Goal: Task Accomplishment & Management: Manage account settings

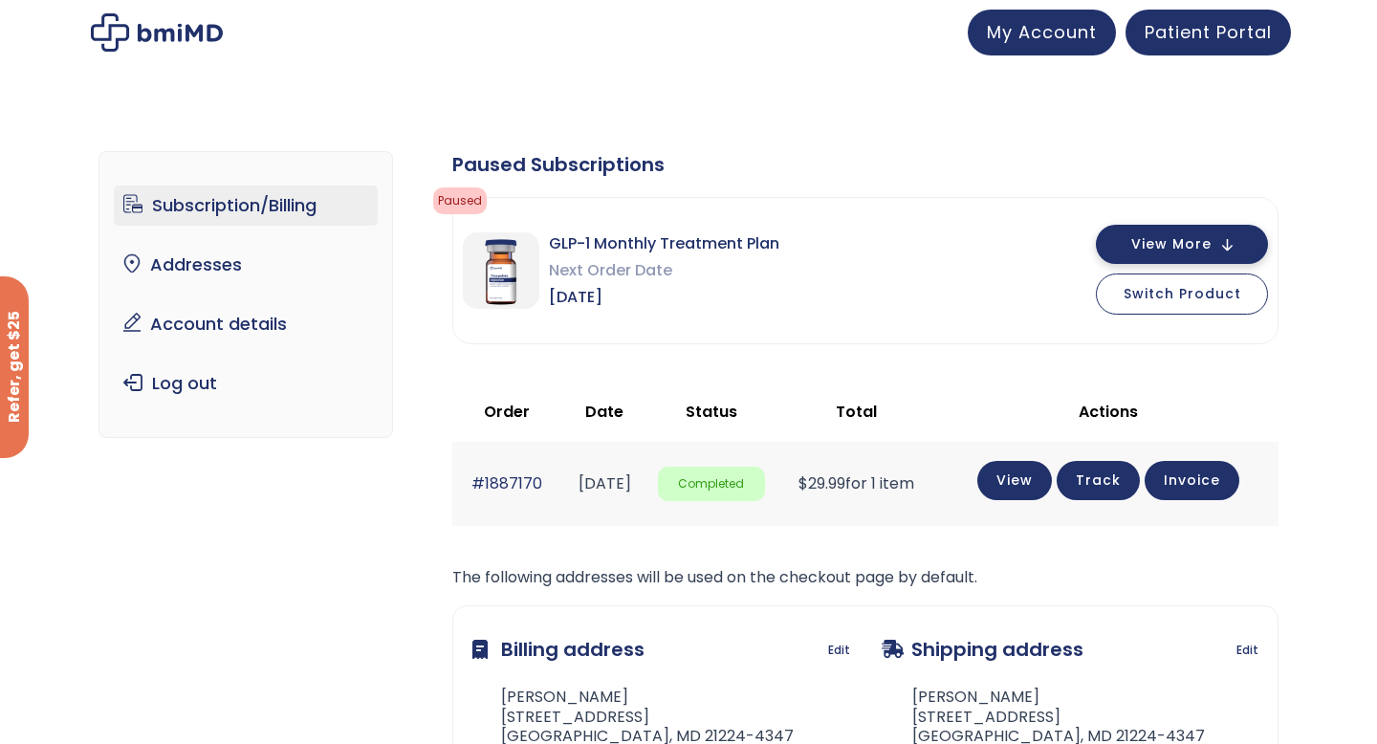
click at [1207, 259] on button "View More" at bounding box center [1182, 244] width 172 height 39
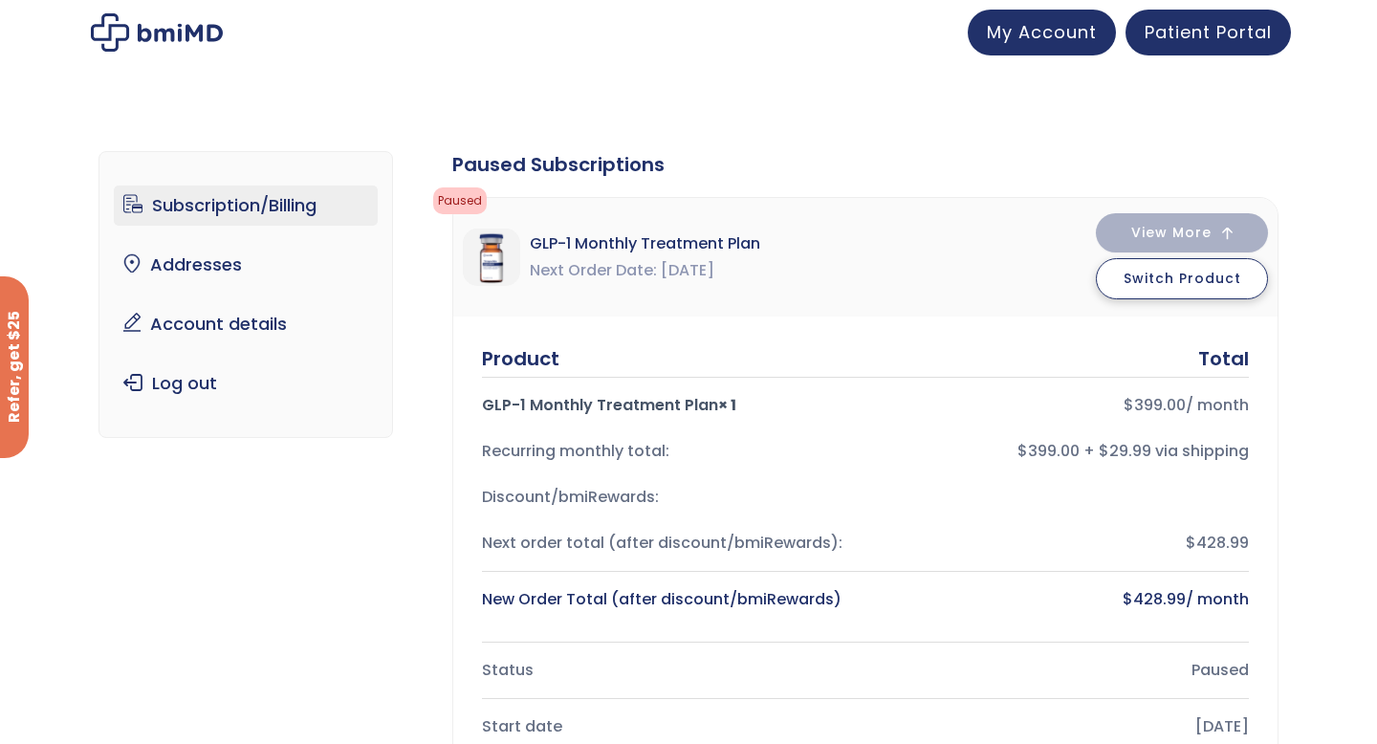
click at [1204, 283] on span "Switch Product" at bounding box center [1183, 278] width 118 height 19
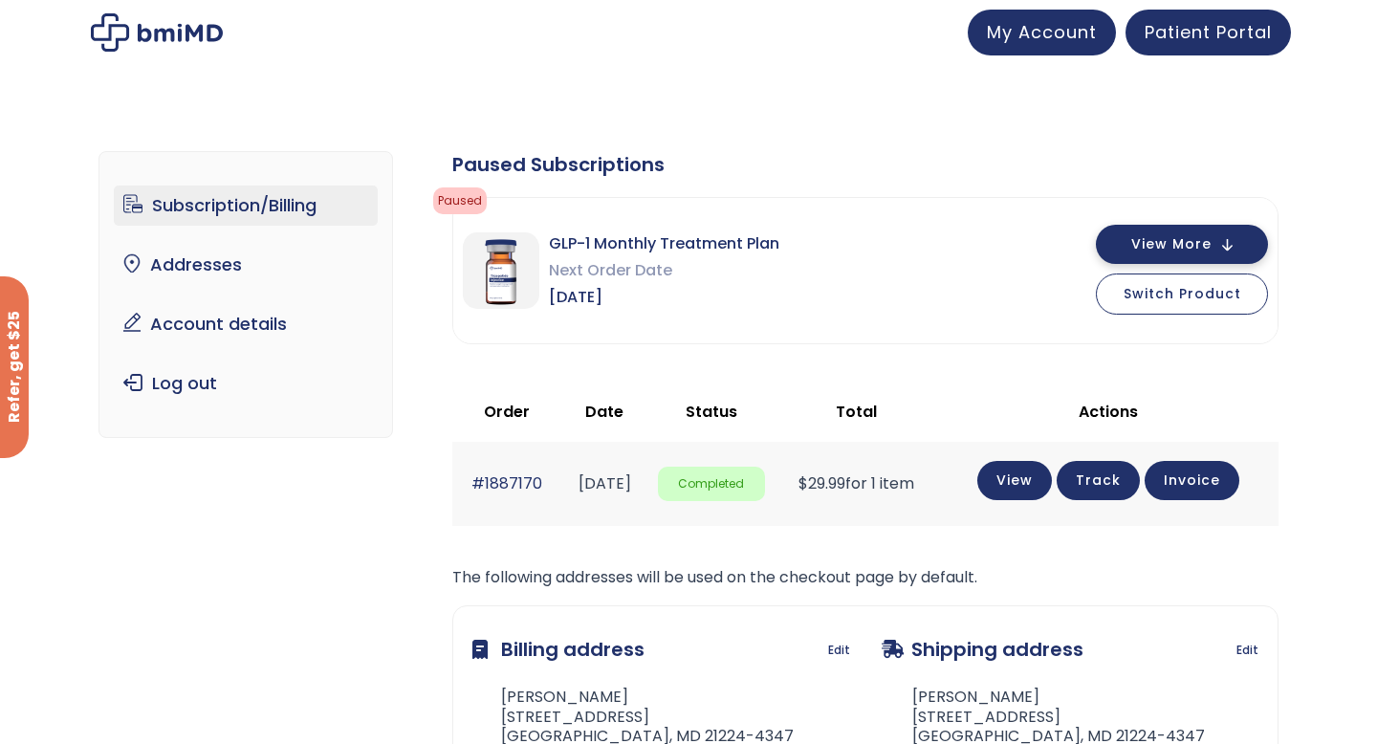
click at [1129, 253] on button "View More" at bounding box center [1182, 244] width 172 height 39
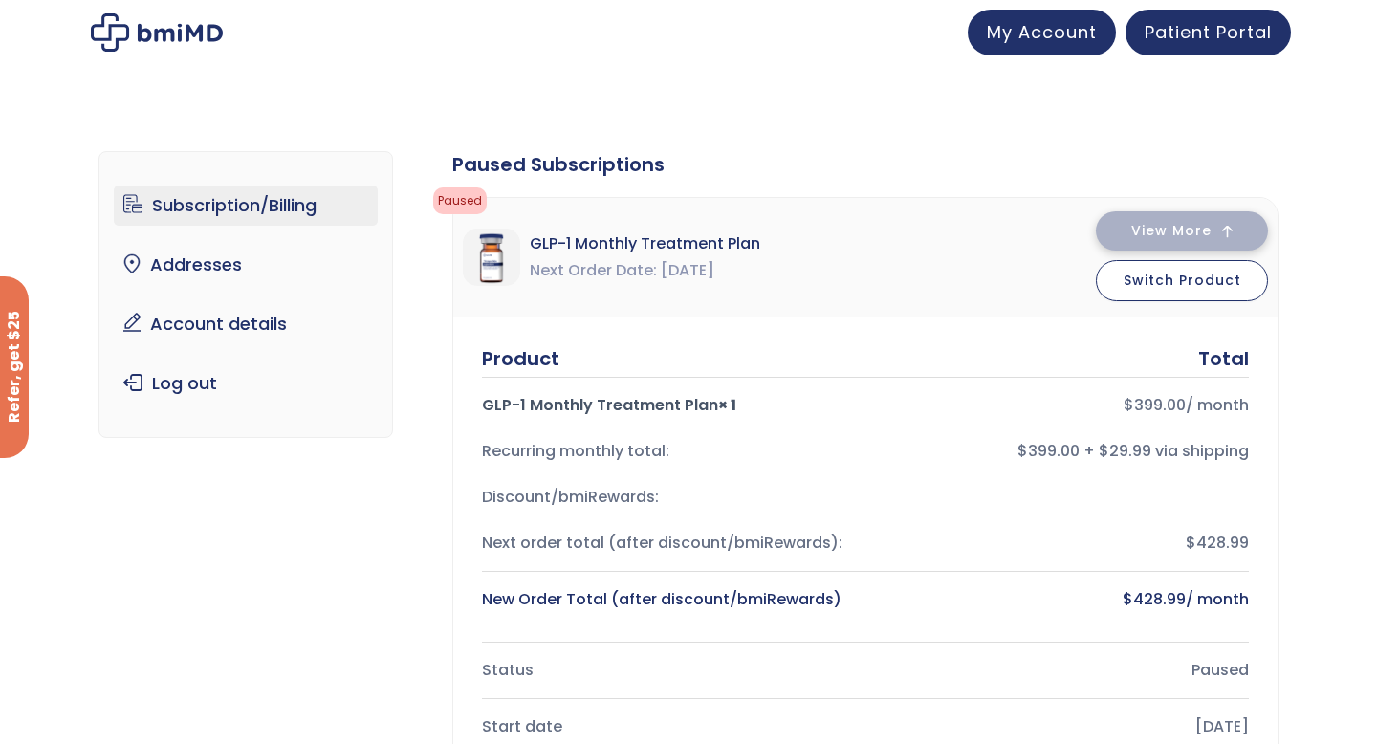
click at [1147, 240] on button "View More" at bounding box center [1182, 230] width 172 height 39
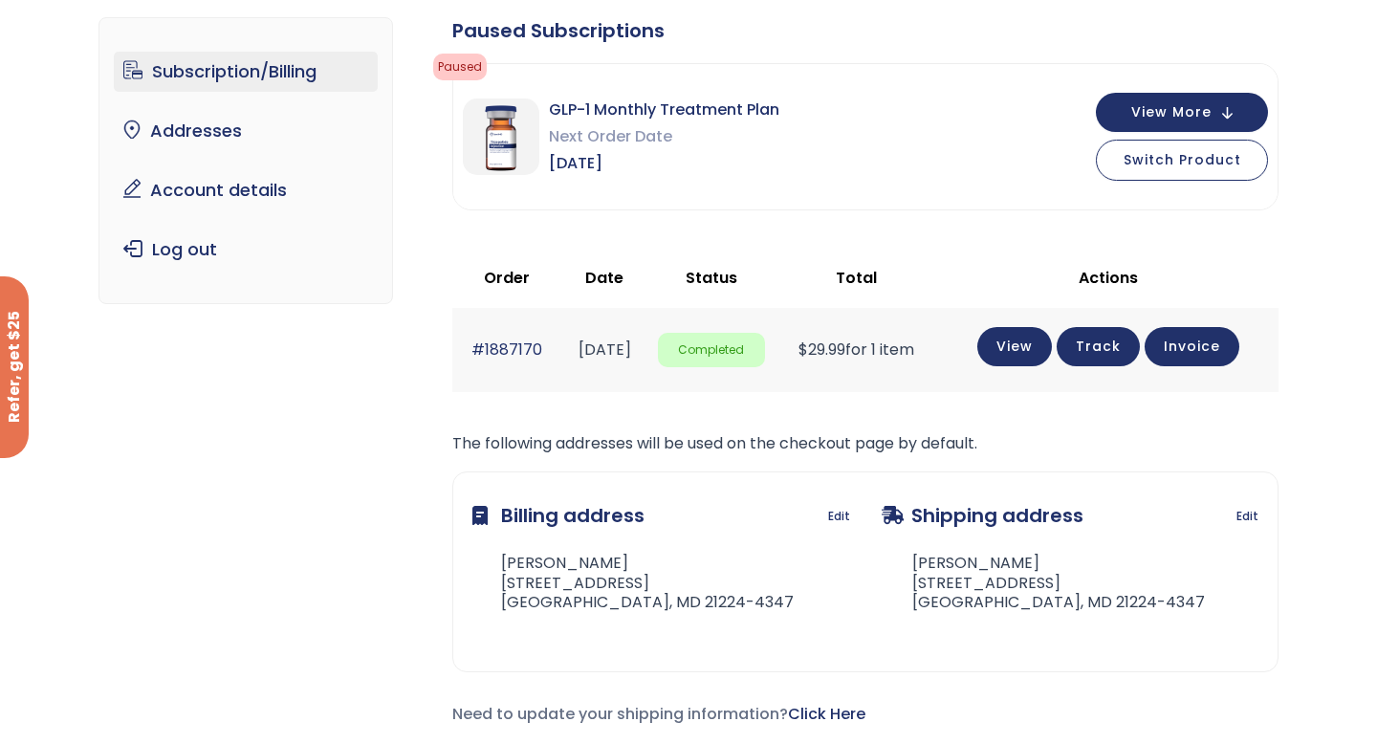
scroll to position [100, 0]
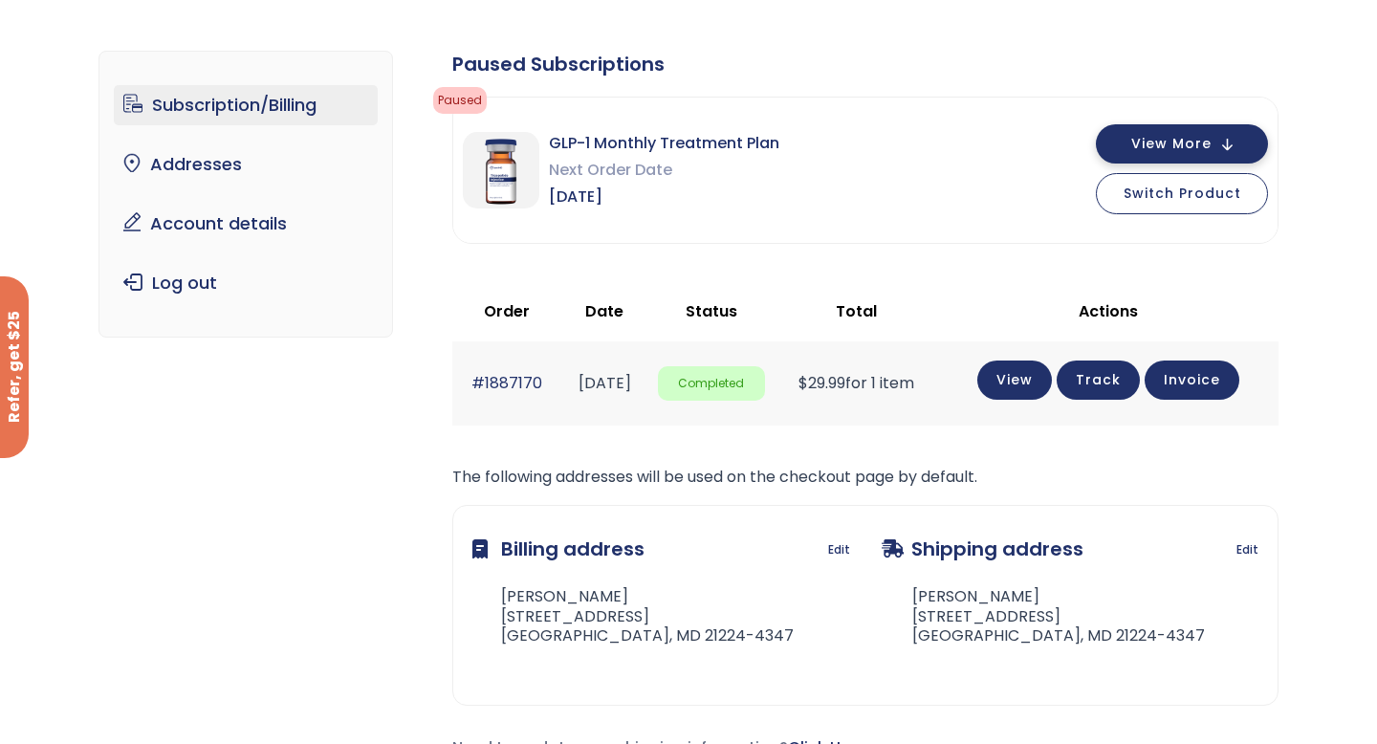
click at [1119, 163] on button "View More" at bounding box center [1182, 143] width 172 height 39
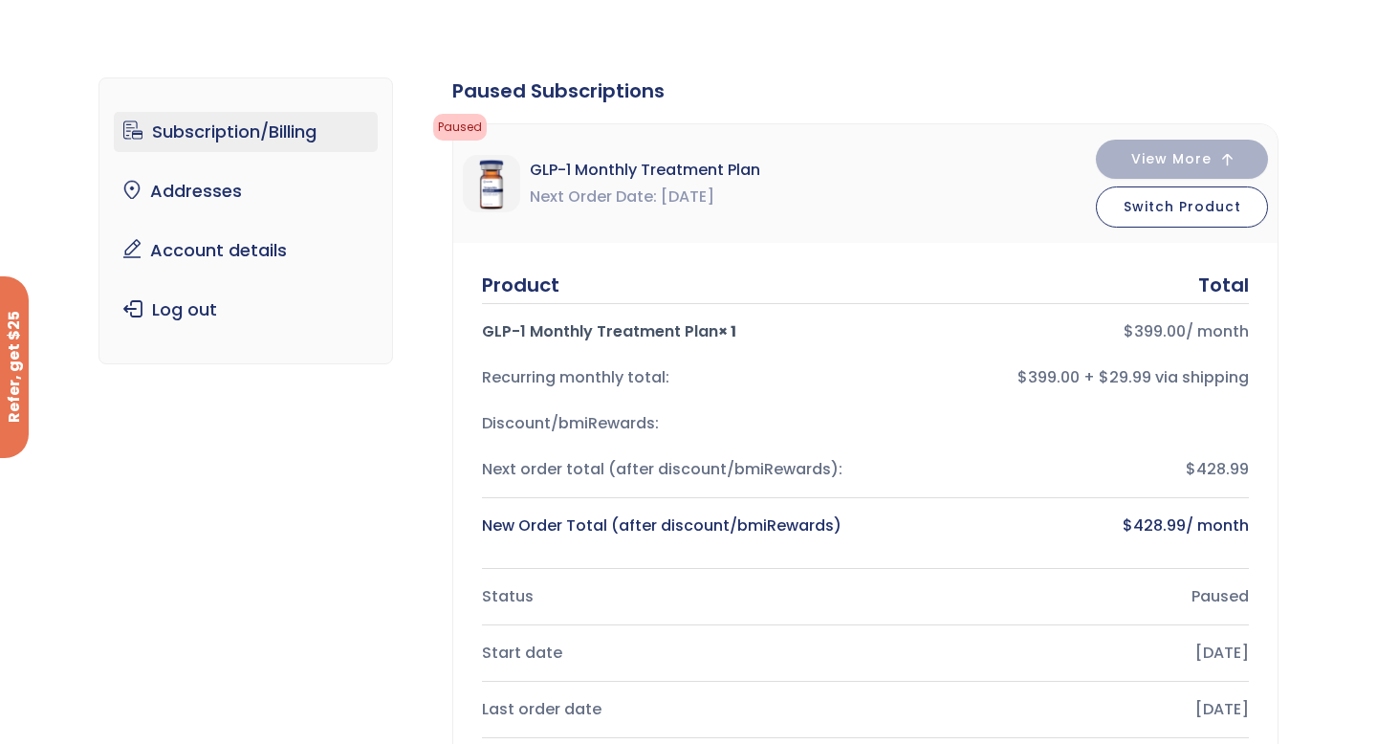
scroll to position [84, 0]
